Goal: Task Accomplishment & Management: Complete application form

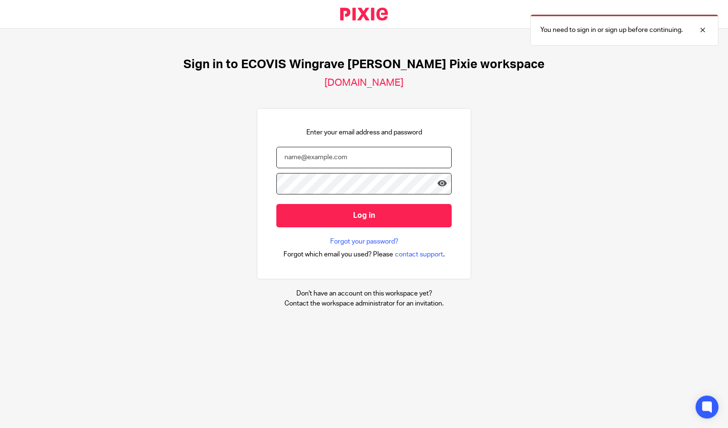
click at [387, 157] on input "email" at bounding box center [363, 157] width 175 height 21
click at [331, 155] on input "email" at bounding box center [363, 157] width 175 height 21
type input "b"
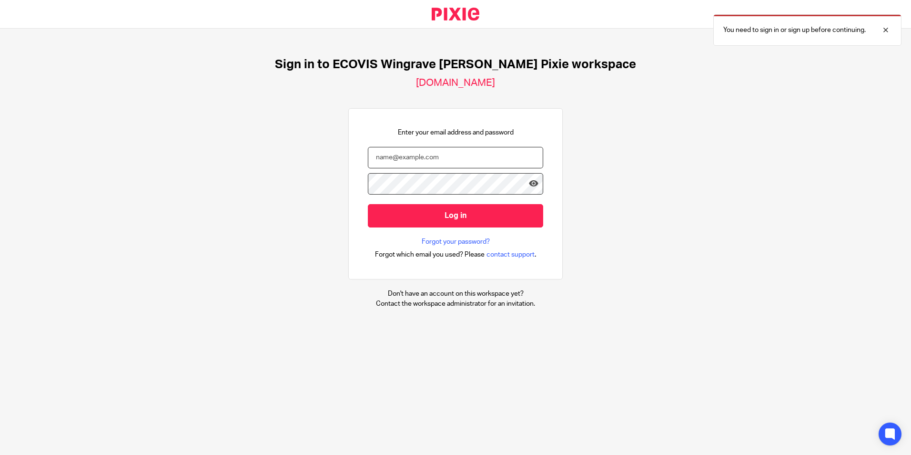
click at [492, 166] on input "email" at bounding box center [455, 157] width 175 height 21
